Goal: Find specific fact: Find specific page/section

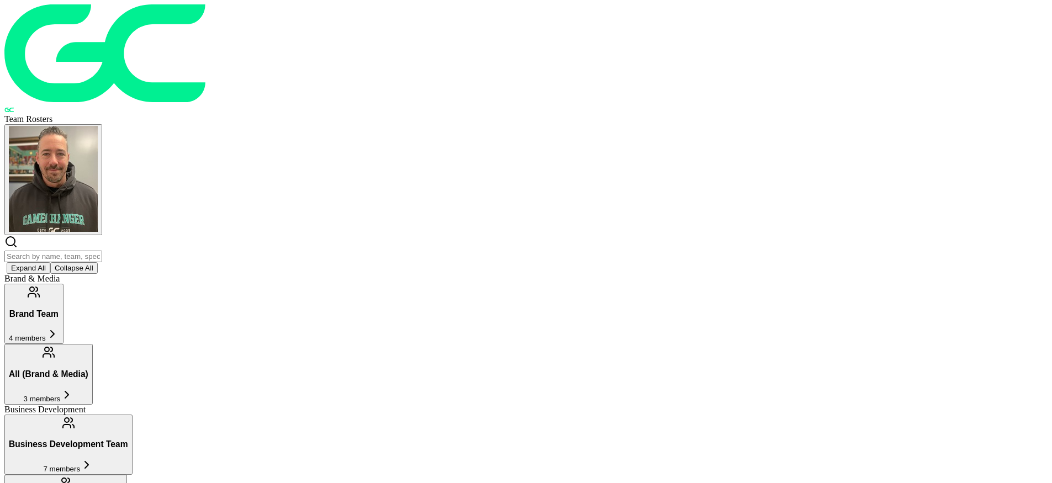
click at [102, 251] on input "text" at bounding box center [53, 257] width 98 height 12
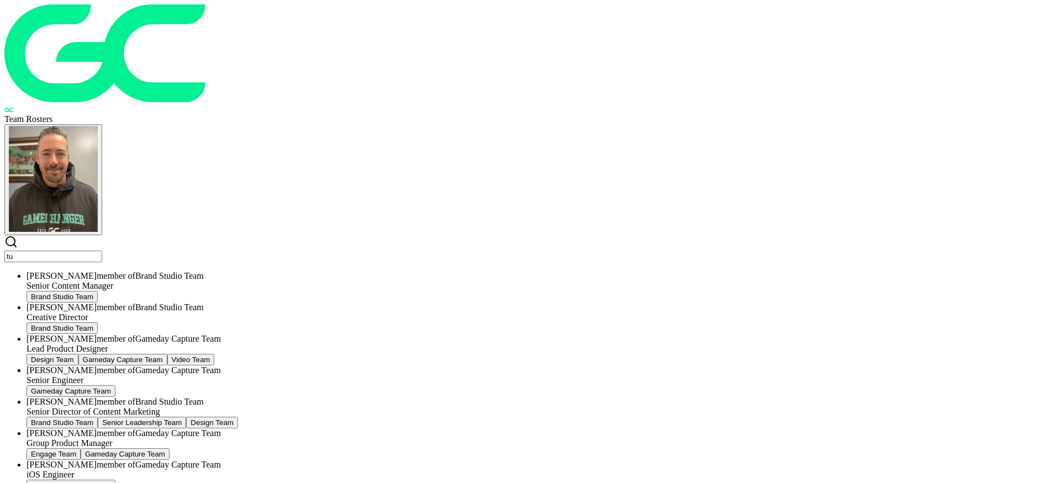
type input "t"
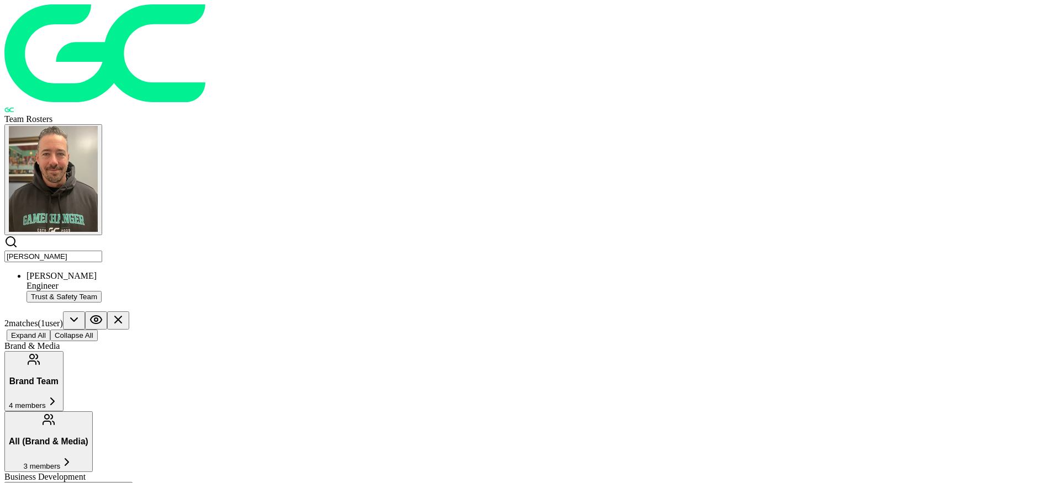
type input "[PERSON_NAME]"
click at [266, 271] on div "[PERSON_NAME]" at bounding box center [537, 276] width 1021 height 10
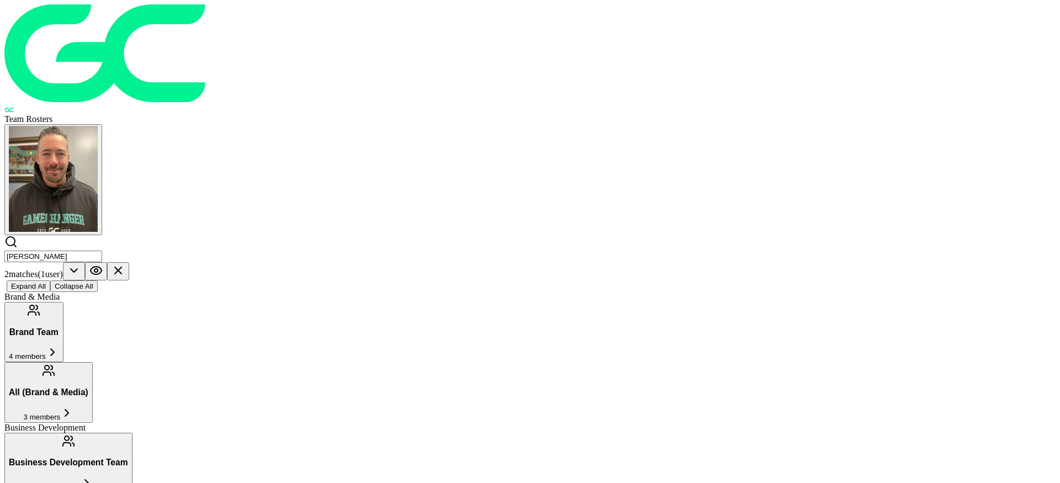
drag, startPoint x: 923, startPoint y: 229, endPoint x: 926, endPoint y: 198, distance: 31.6
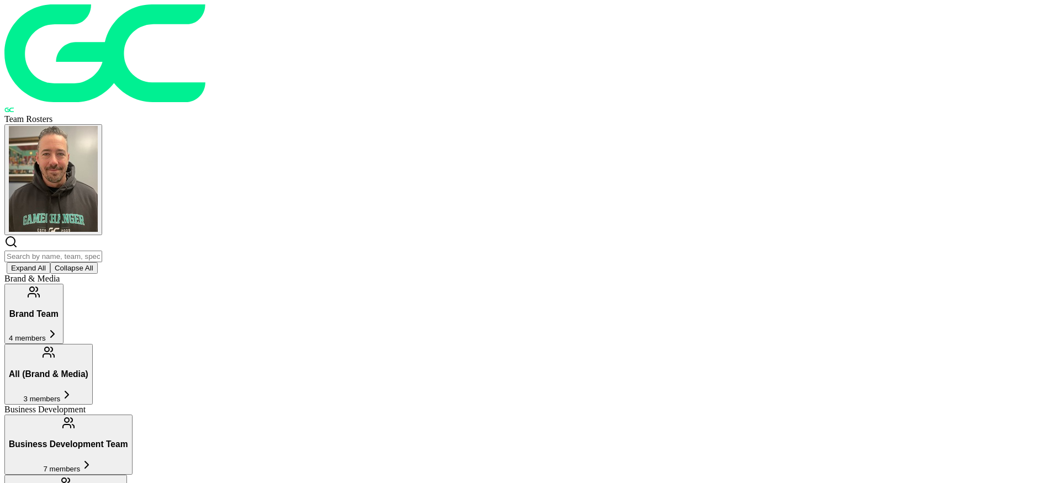
click at [102, 251] on input "text" at bounding box center [53, 257] width 98 height 12
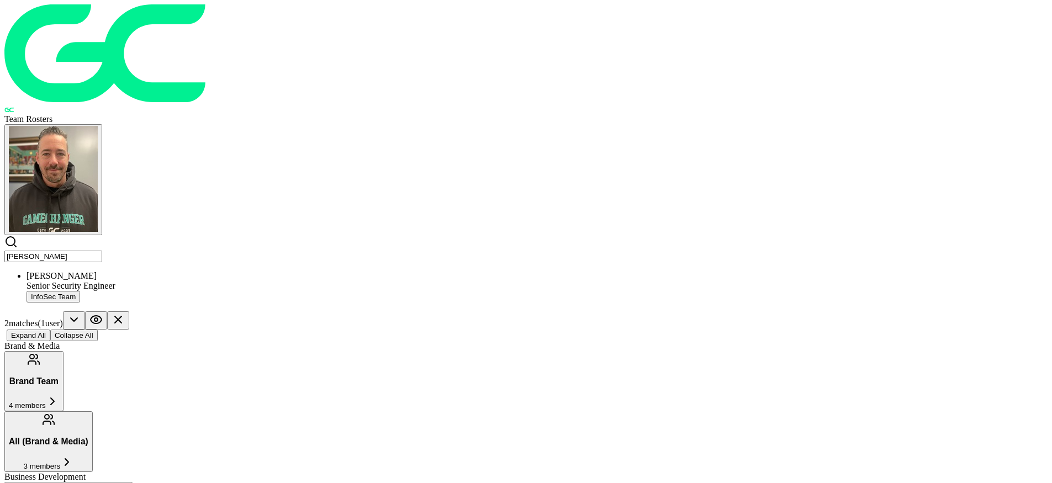
type input "tim mi"
click at [296, 271] on div "[PERSON_NAME]" at bounding box center [537, 276] width 1021 height 10
